Goal: Check status: Check status

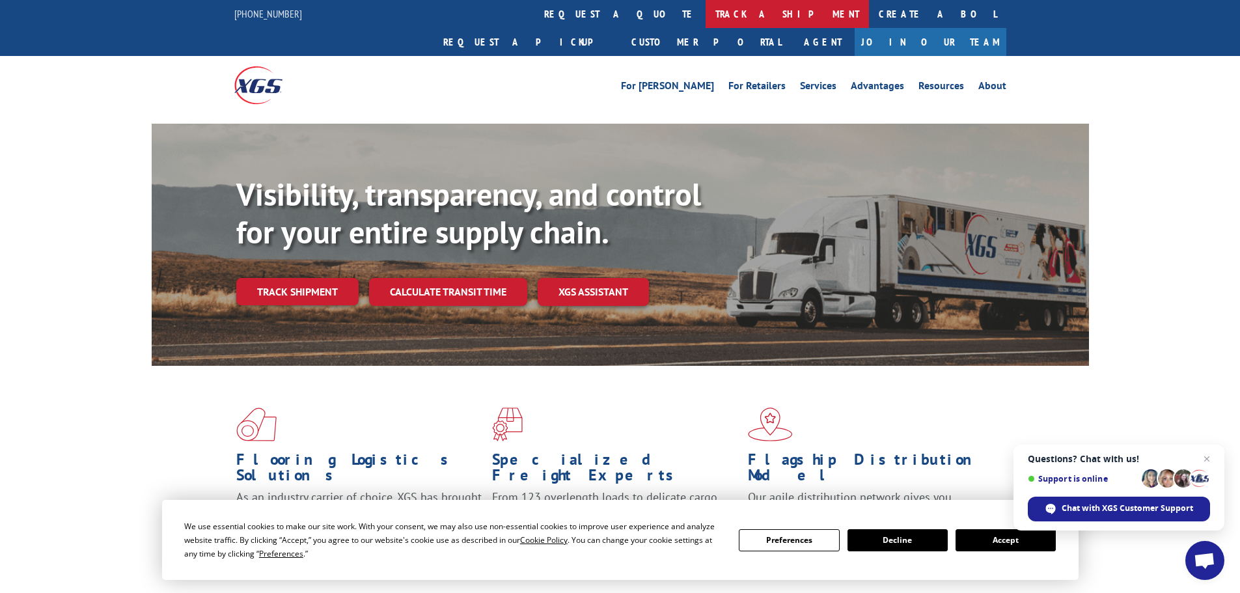
click at [705, 14] on link "track a shipment" at bounding box center [786, 14] width 163 height 28
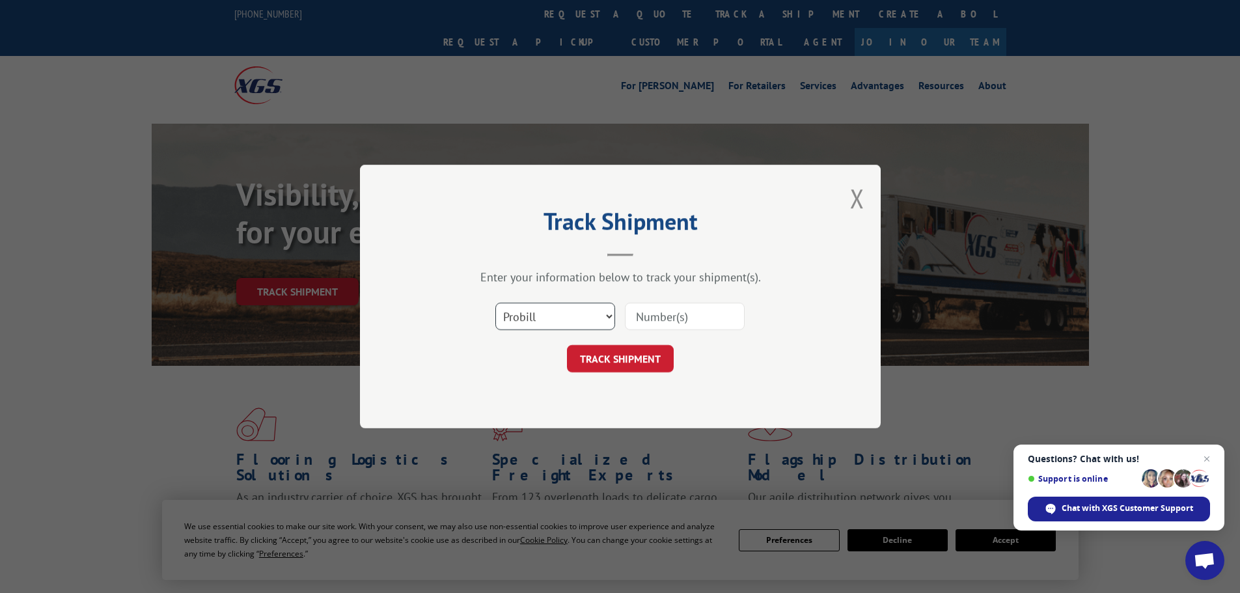
click at [588, 320] on select "Select category... Probill BOL PO" at bounding box center [555, 316] width 120 height 27
select select "po"
click at [495, 303] on select "Select category... Probill BOL PO" at bounding box center [555, 316] width 120 height 27
click at [660, 321] on input at bounding box center [685, 316] width 120 height 27
type input "22973288"
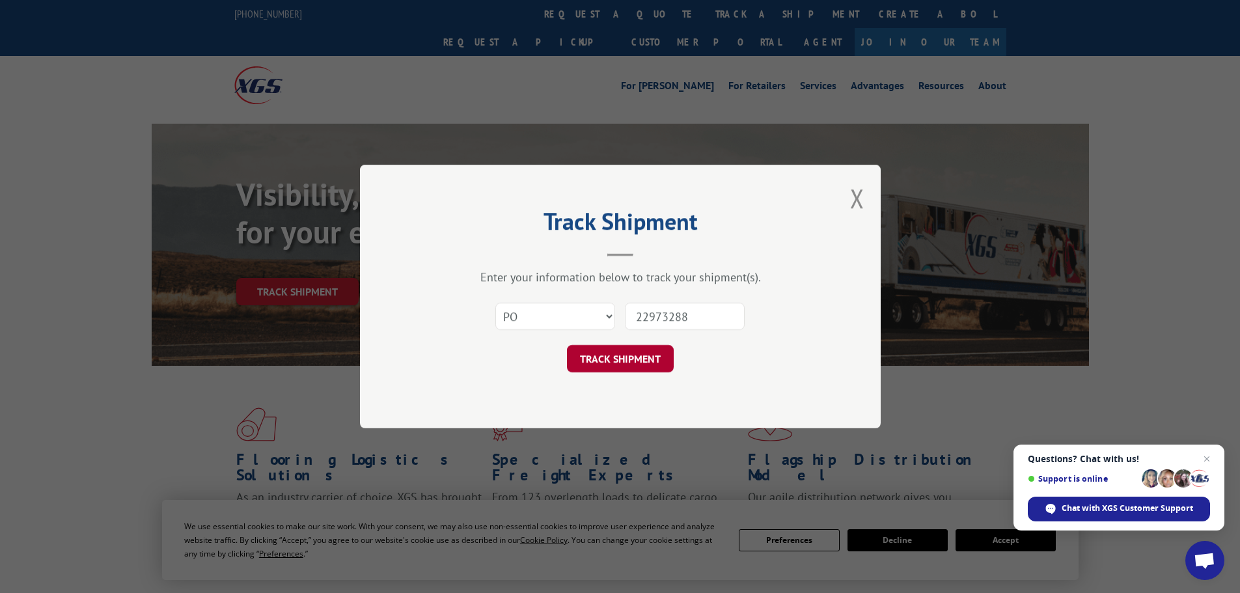
click at [627, 352] on button "TRACK SHIPMENT" at bounding box center [620, 358] width 107 height 27
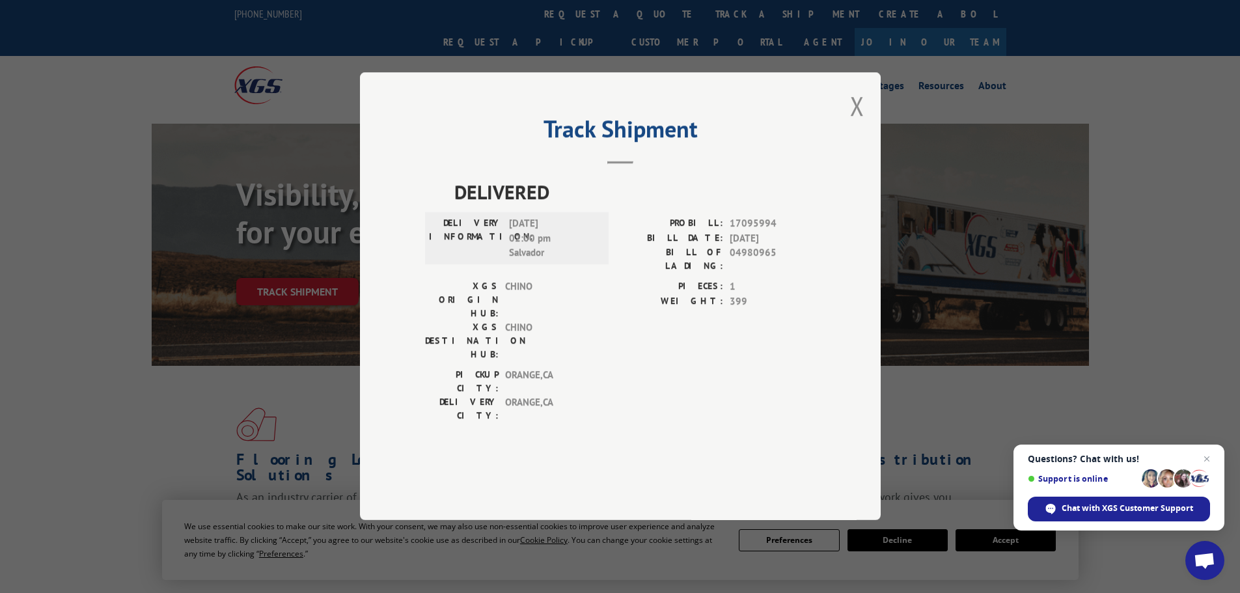
click at [844, 140] on div "Track Shipment DELIVERED DELIVERY INFORMATION: [DATE] 02:00 pm [PERSON_NAME]: 1…" at bounding box center [620, 296] width 521 height 448
click at [851, 123] on button "Close modal" at bounding box center [857, 105] width 14 height 34
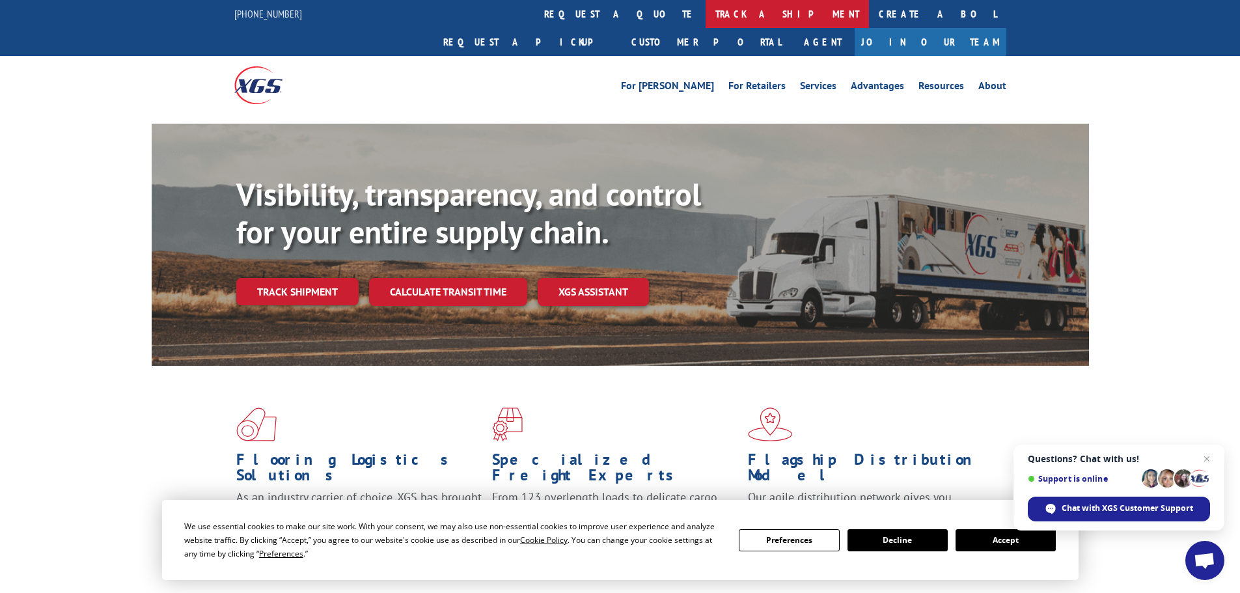
click at [705, 8] on link "track a shipment" at bounding box center [786, 14] width 163 height 28
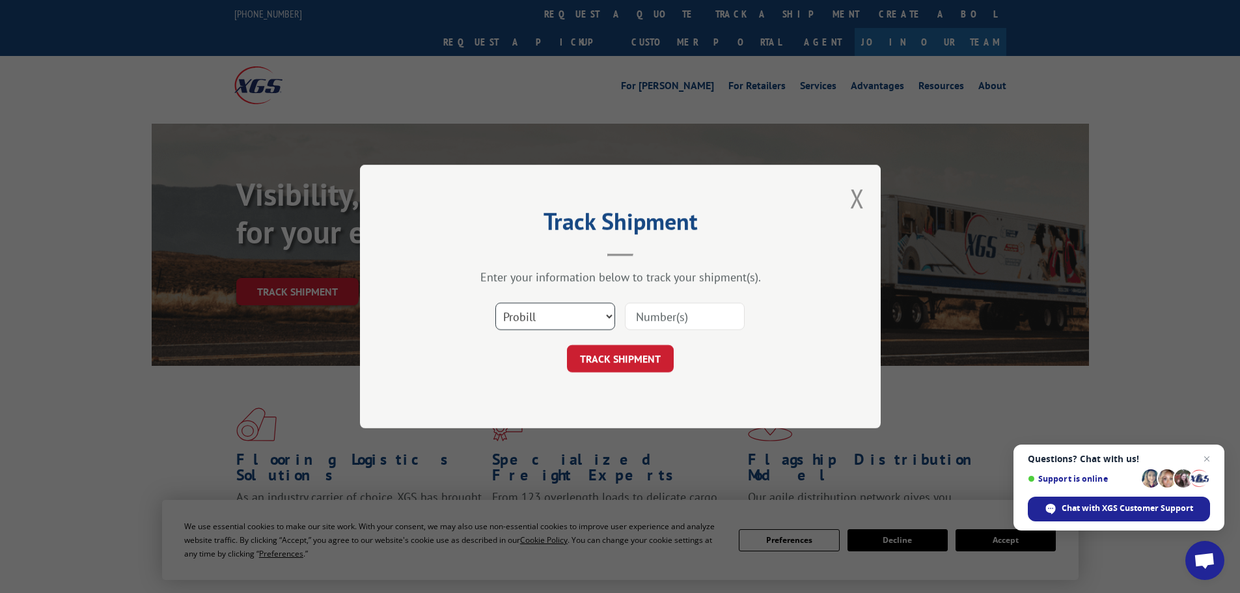
click at [538, 322] on select "Select category... Probill BOL PO" at bounding box center [555, 316] width 120 height 27
select select "po"
click at [495, 303] on select "Select category... Probill BOL PO" at bounding box center [555, 316] width 120 height 27
click at [657, 318] on input at bounding box center [685, 316] width 120 height 27
type input "22973982"
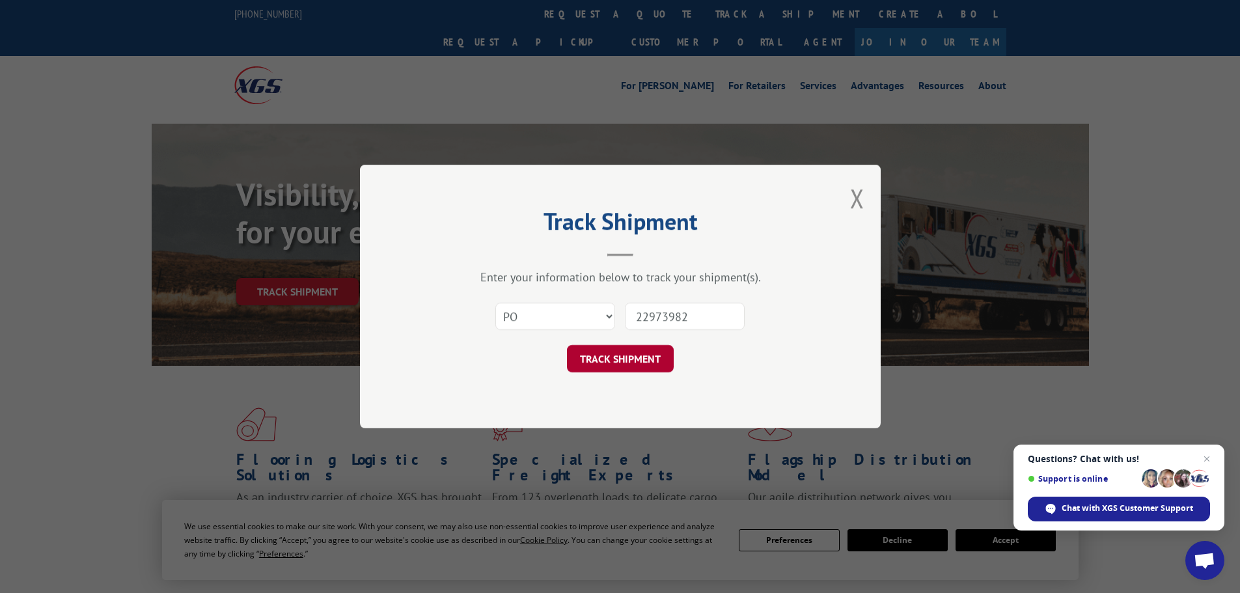
click at [648, 354] on button "TRACK SHIPMENT" at bounding box center [620, 358] width 107 height 27
